Goal: Information Seeking & Learning: Check status

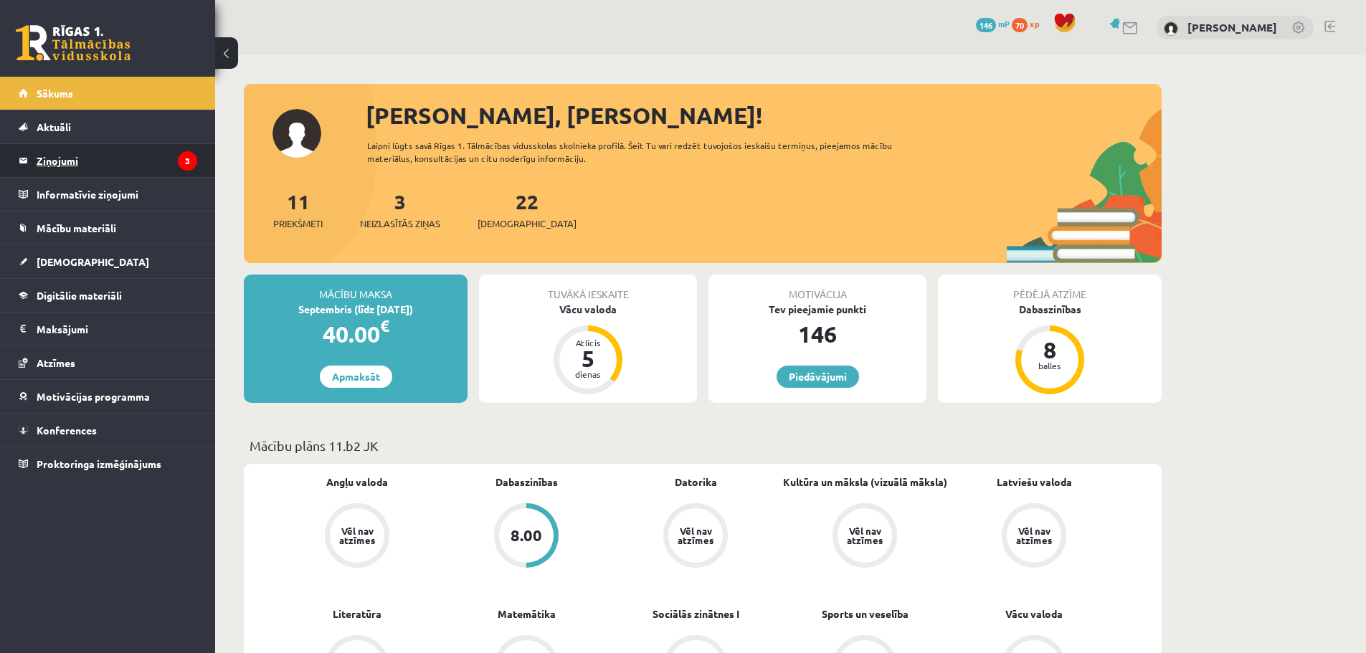
click at [146, 165] on legend "Ziņojumi 3" at bounding box center [117, 160] width 161 height 33
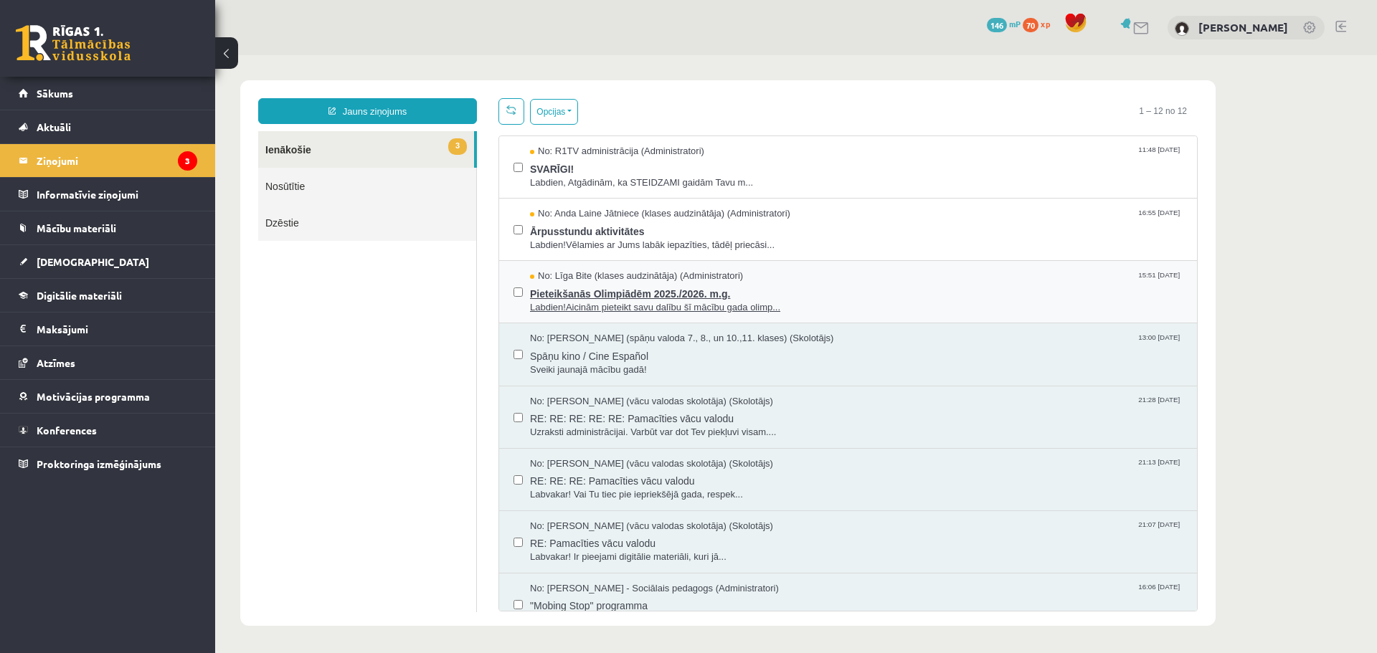
click at [721, 288] on span "Pieteikšanās Olimpiādēm 2025./2026. m.g." at bounding box center [856, 292] width 653 height 18
click at [670, 270] on span "No: Līga Bite (klases audzinātāja) (Administratori)" at bounding box center [636, 277] width 213 height 14
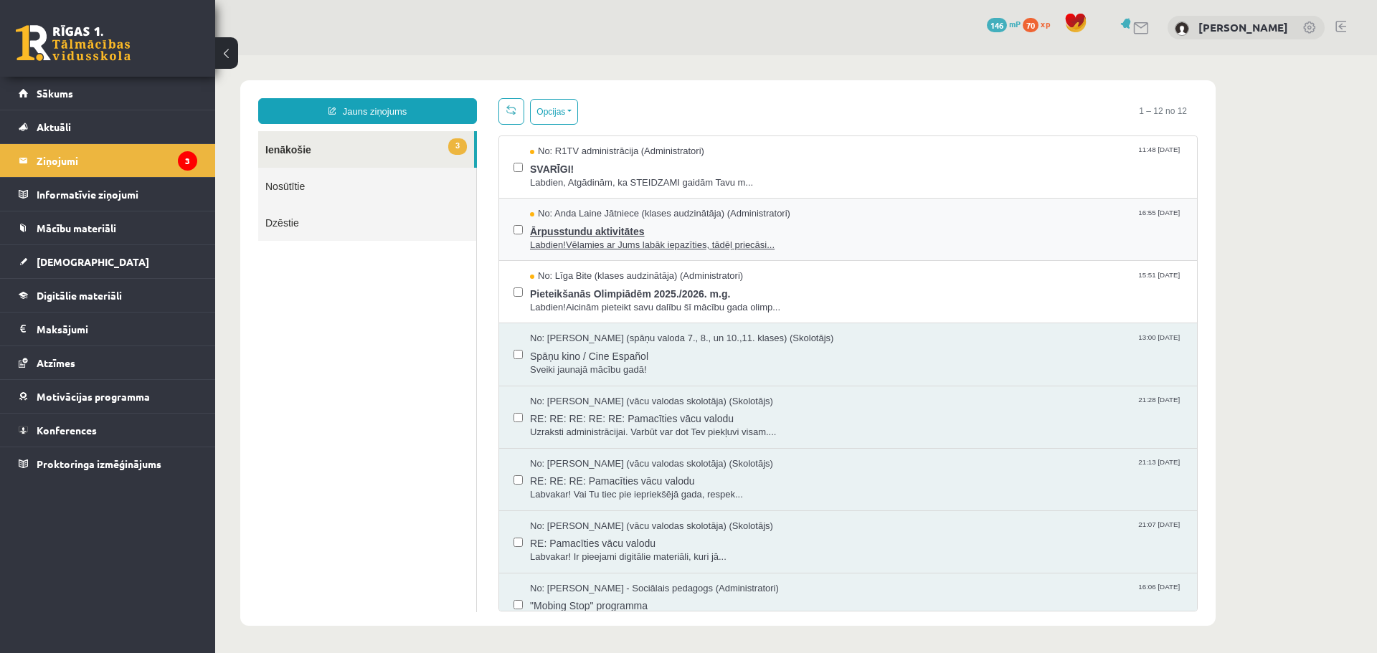
click at [637, 229] on span "Ārpusstundu aktivitātes" at bounding box center [856, 230] width 653 height 18
click at [665, 183] on span "Labdien, Atgādinām, ka STEIDZAMI gaidām Tavu m..." at bounding box center [856, 183] width 653 height 14
click at [560, 159] on span "SVARĪGI!" at bounding box center [856, 168] width 653 height 18
click at [520, 220] on label at bounding box center [518, 223] width 9 height 32
click at [516, 278] on label at bounding box center [518, 286] width 9 height 32
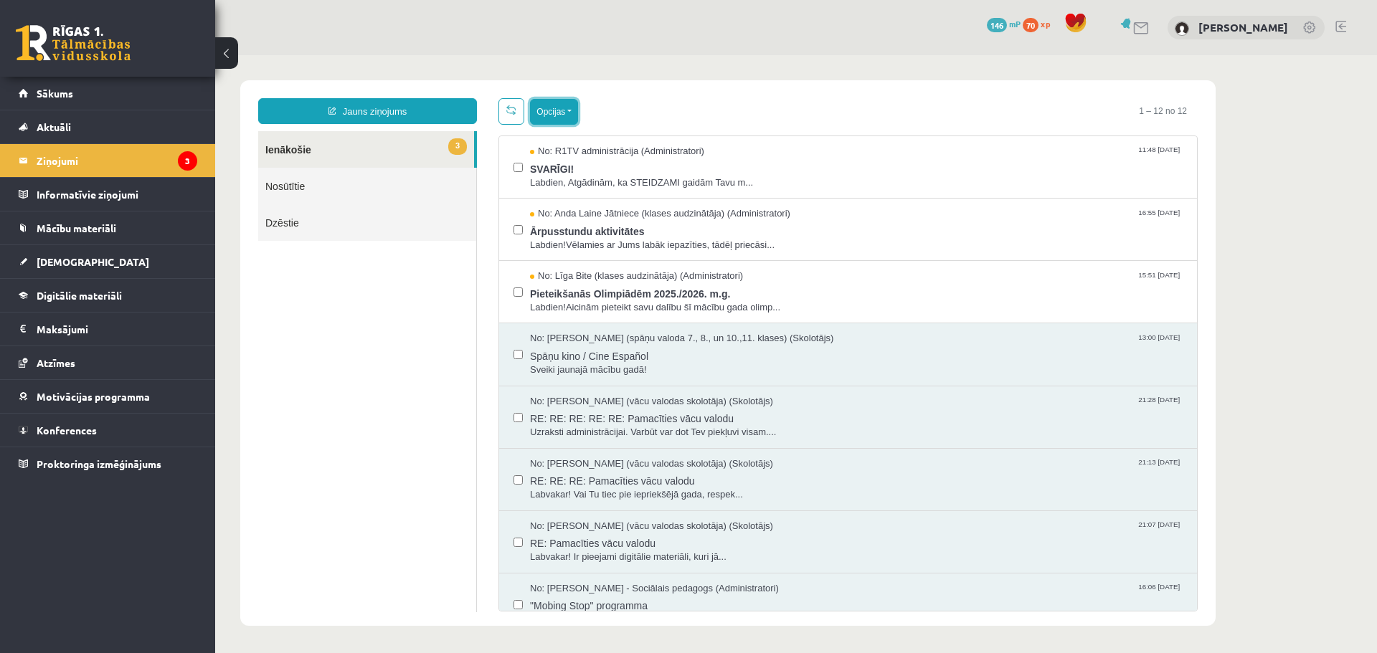
click at [549, 113] on button "Opcijas" at bounding box center [554, 112] width 48 height 26
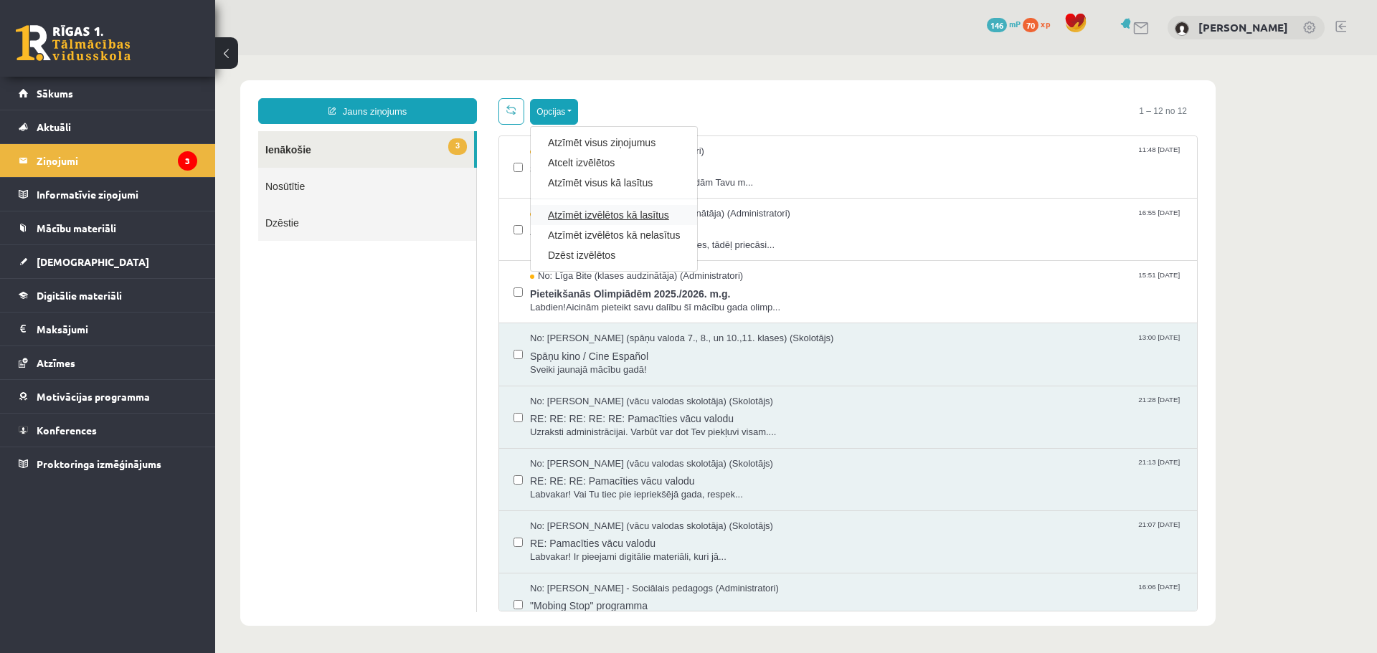
click at [668, 213] on link "Atzīmēt izvēlētos kā lasītus" at bounding box center [614, 215] width 132 height 14
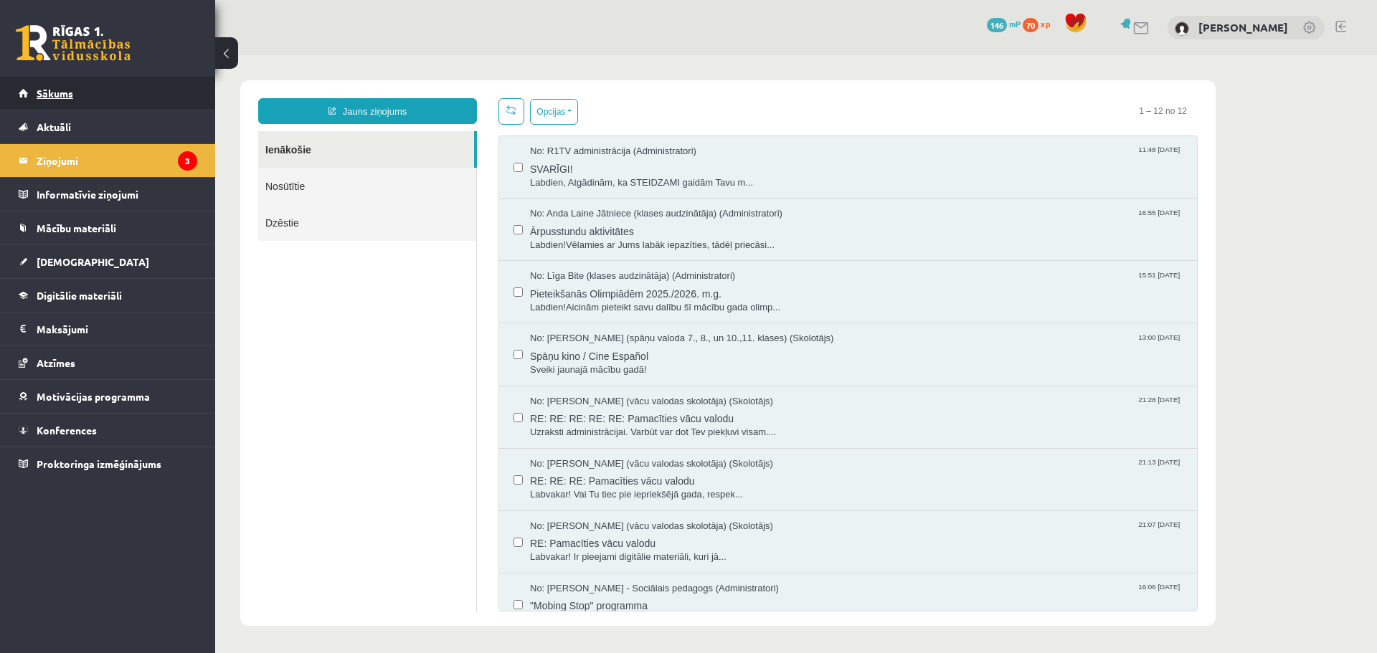
click at [62, 95] on span "Sākums" at bounding box center [55, 93] width 37 height 13
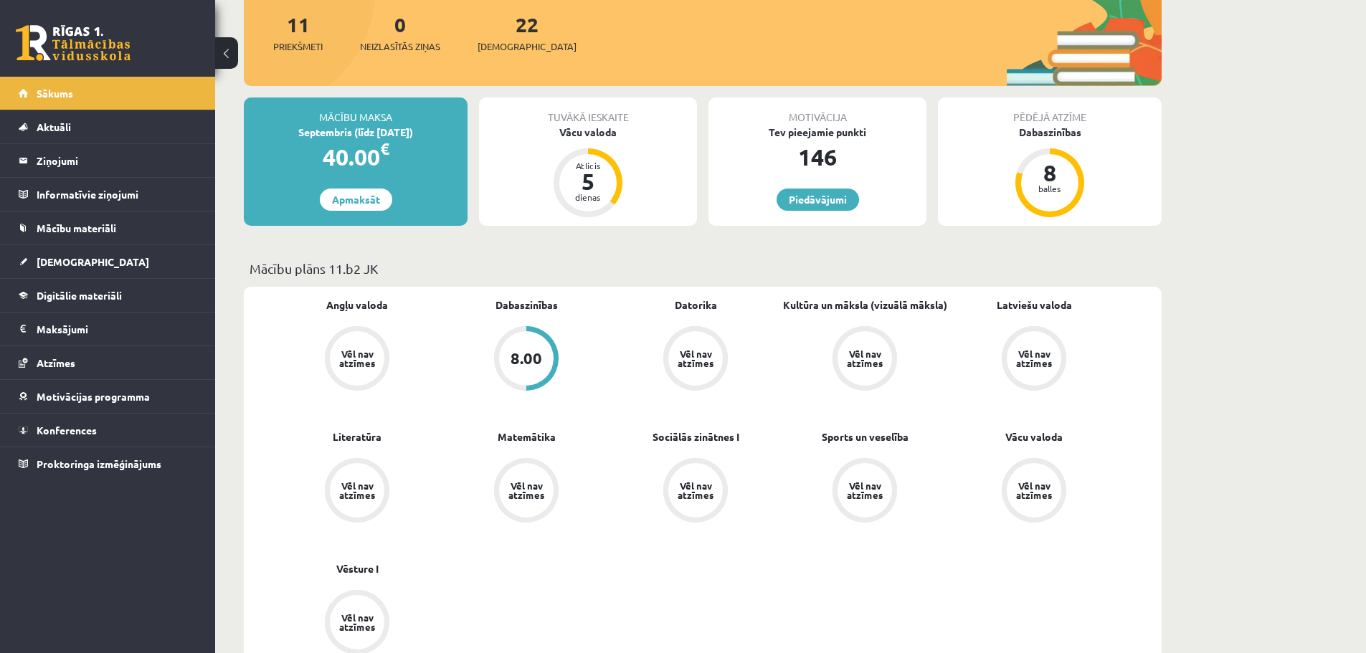
scroll to position [215, 0]
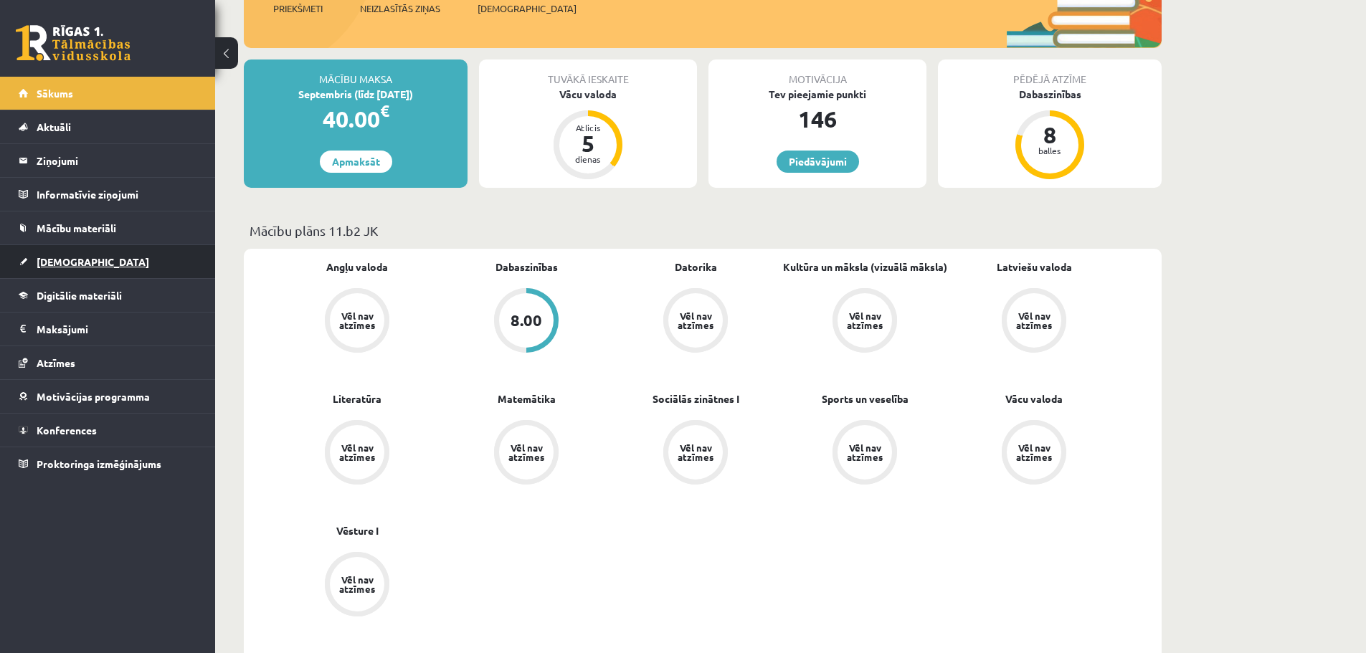
click at [72, 274] on link "[DEMOGRAPHIC_DATA]" at bounding box center [108, 261] width 179 height 33
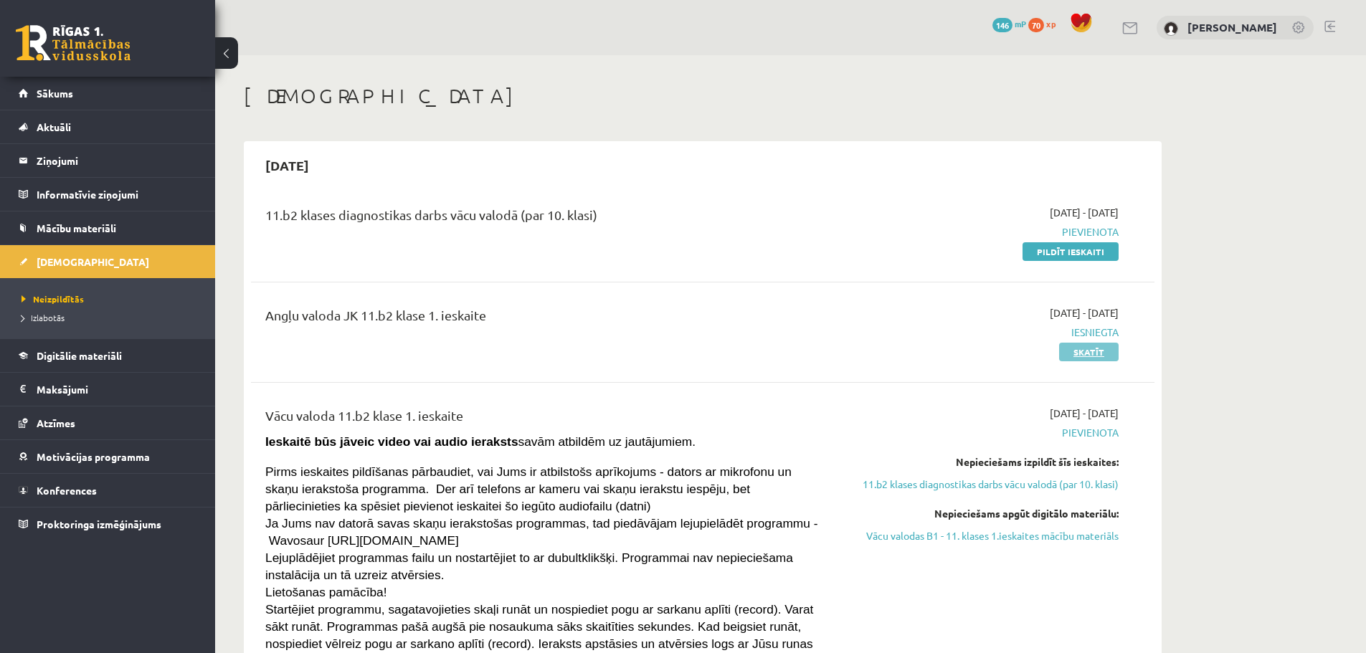
click at [1087, 351] on link "Skatīt" at bounding box center [1089, 352] width 60 height 19
